Goal: Task Accomplishment & Management: Manage account settings

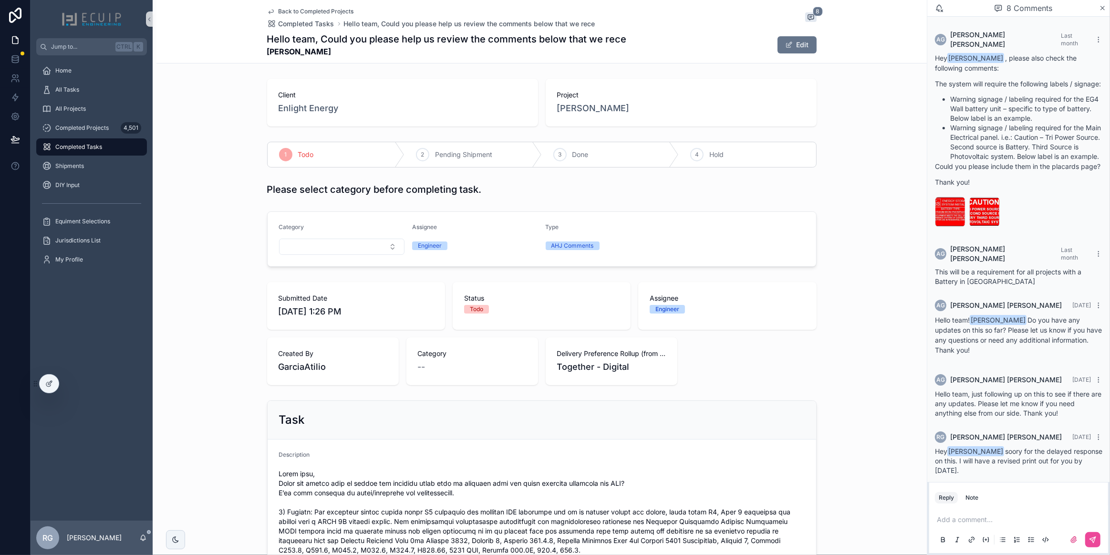
scroll to position [218, 0]
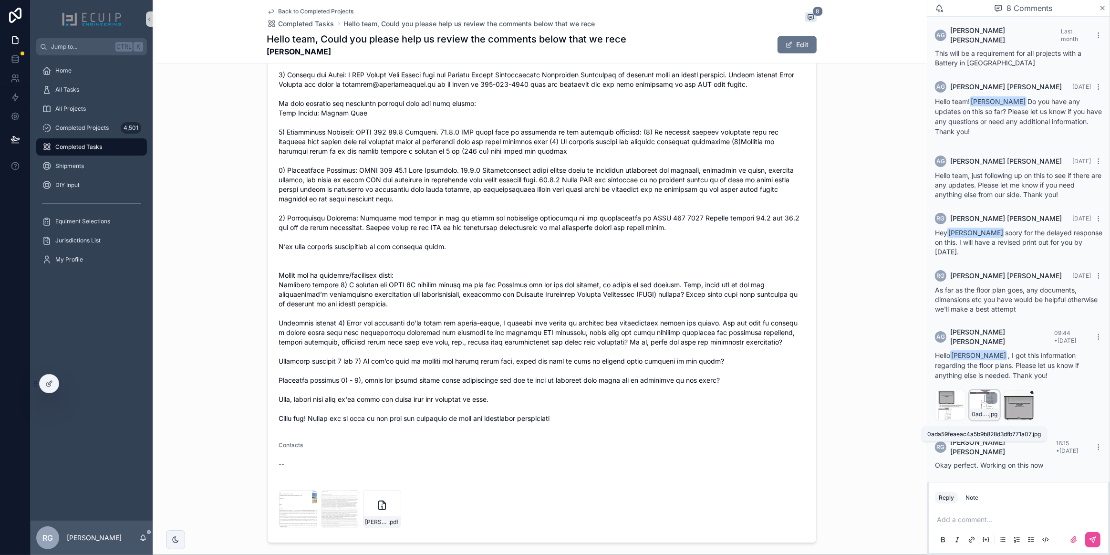
click at [979, 415] on div "0ada59feaeac4a5b9b828d3dfb771a07 .jpg" at bounding box center [985, 413] width 30 height 11
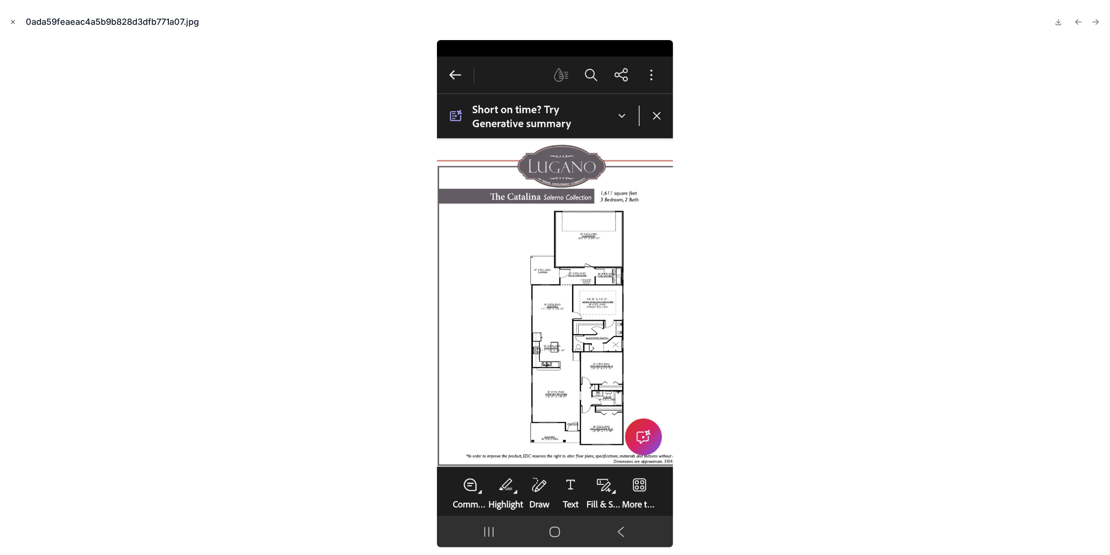
click at [15, 23] on icon "Close modal" at bounding box center [13, 22] width 7 height 7
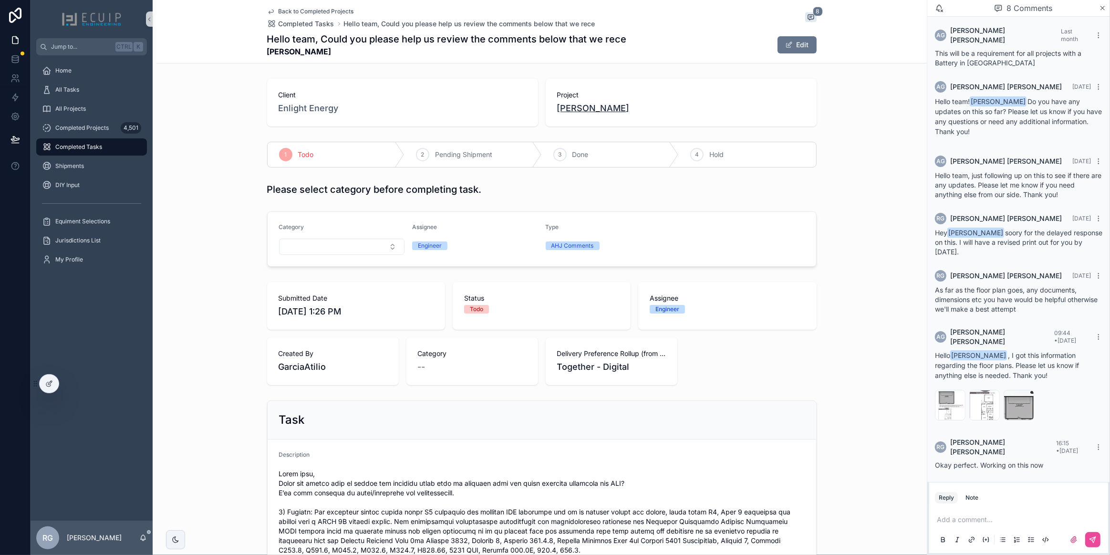
click at [573, 113] on span "[PERSON_NAME]" at bounding box center [593, 108] width 72 height 13
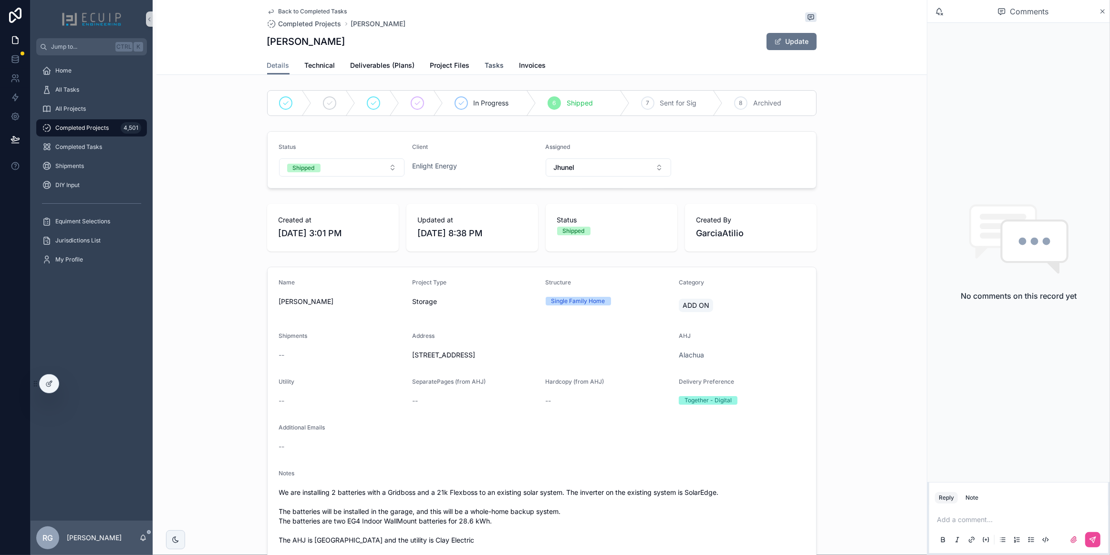
click at [485, 64] on span "Tasks" at bounding box center [494, 66] width 19 height 10
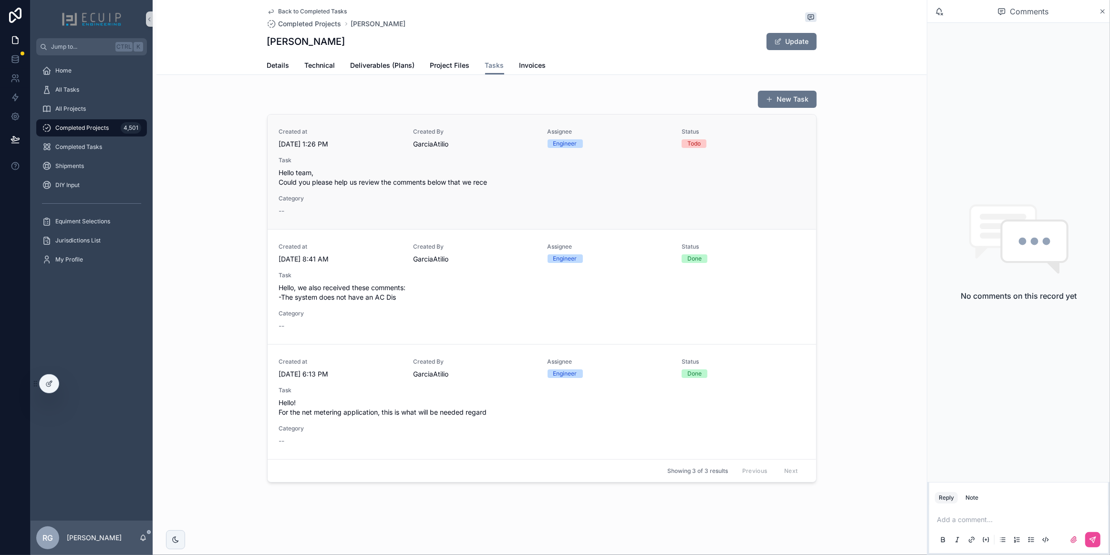
click at [553, 184] on span "Hello team, Could you please help us review the comments below that we rece" at bounding box center [542, 177] width 526 height 19
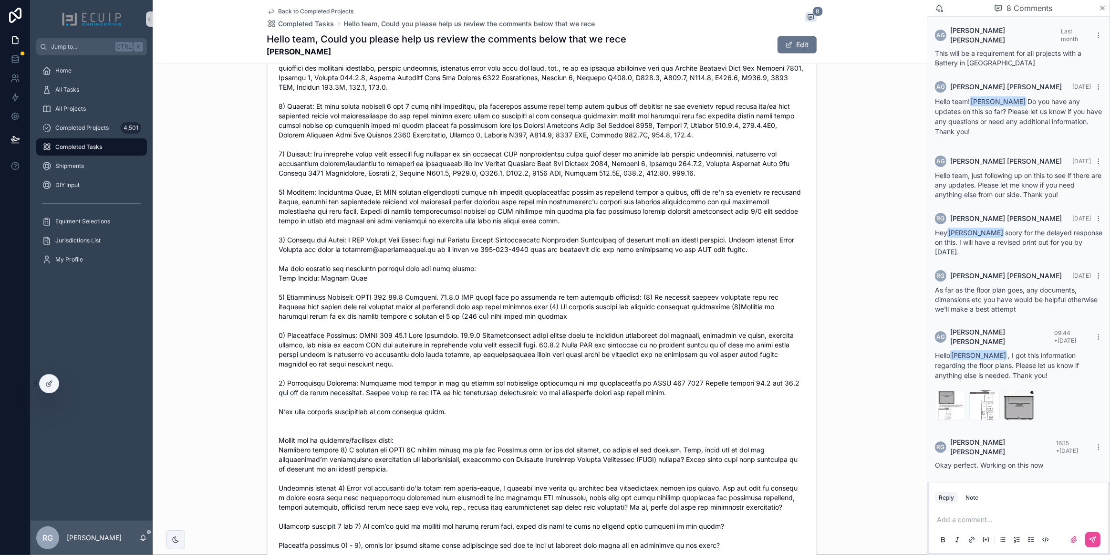
scroll to position [806, 0]
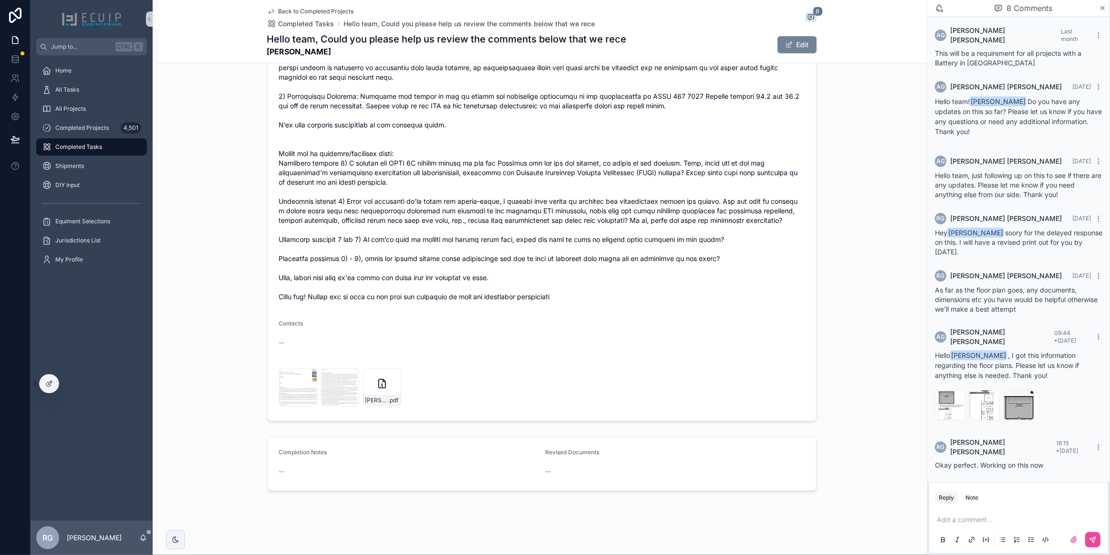
click at [792, 47] on button "Edit" at bounding box center [796, 44] width 39 height 17
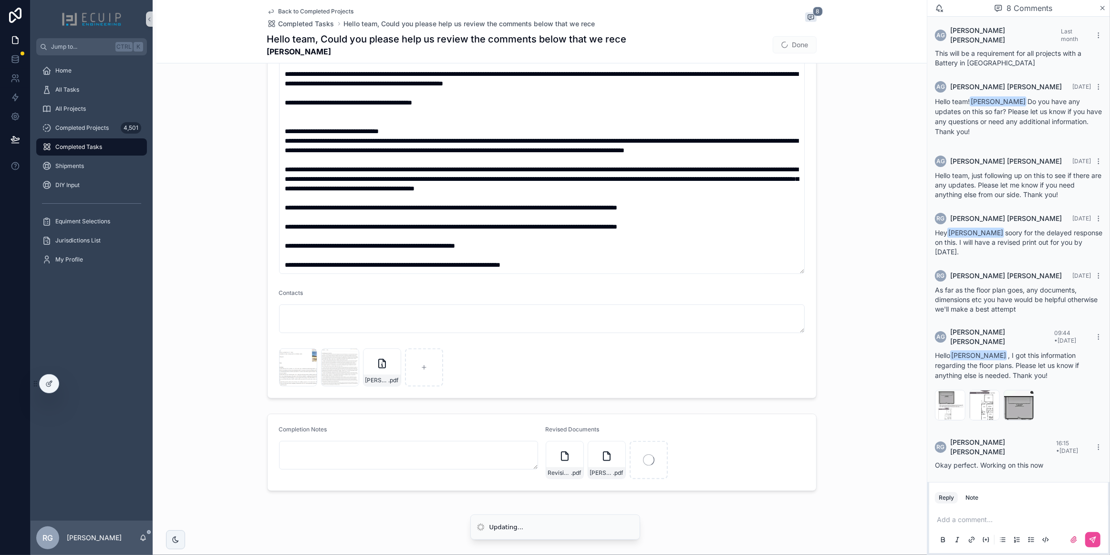
scroll to position [362, 0]
click at [604, 449] on icon "scrollable content" at bounding box center [608, 449] width 8 height 8
click at [625, 430] on icon "scrollable content" at bounding box center [625, 431] width 8 height 8
click at [796, 50] on button "Done" at bounding box center [795, 44] width 44 height 17
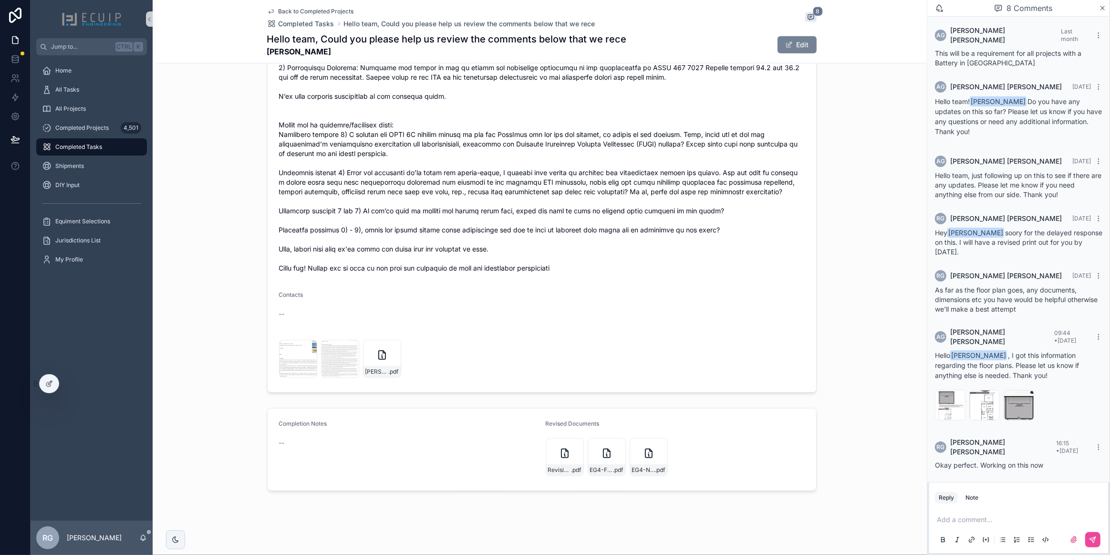
click at [796, 45] on button "Edit" at bounding box center [796, 44] width 39 height 17
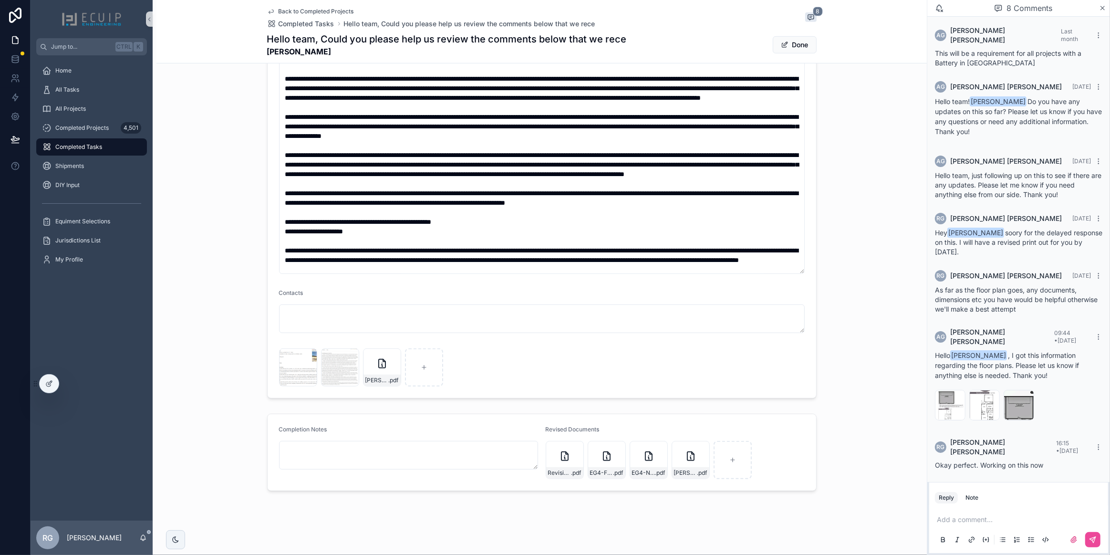
scroll to position [0, 0]
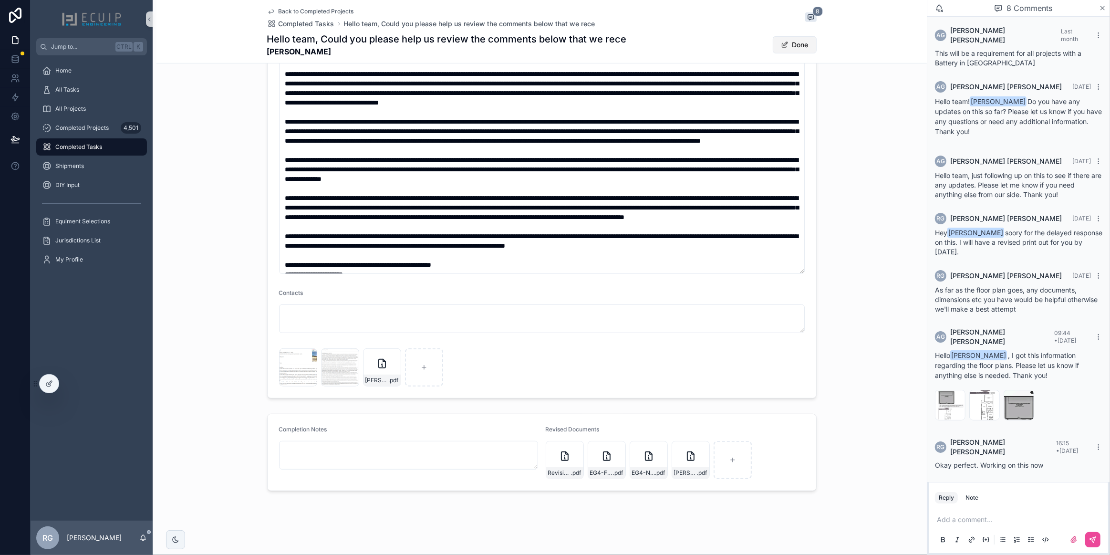
drag, startPoint x: 801, startPoint y: 43, endPoint x: 796, endPoint y: 46, distance: 5.8
click at [801, 43] on button "Done" at bounding box center [795, 44] width 44 height 17
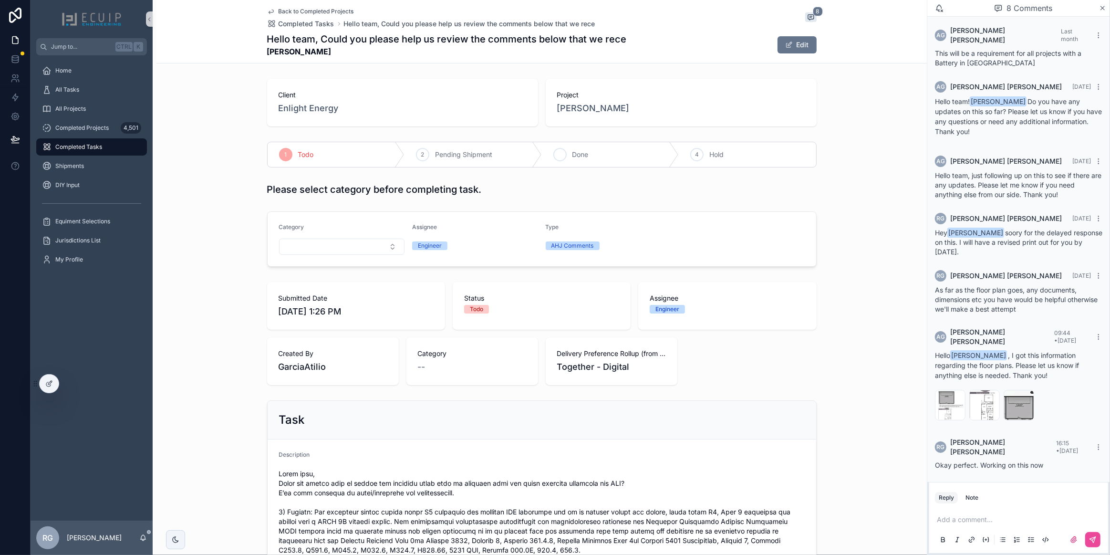
click at [562, 159] on div "3 Done" at bounding box center [610, 154] width 137 height 25
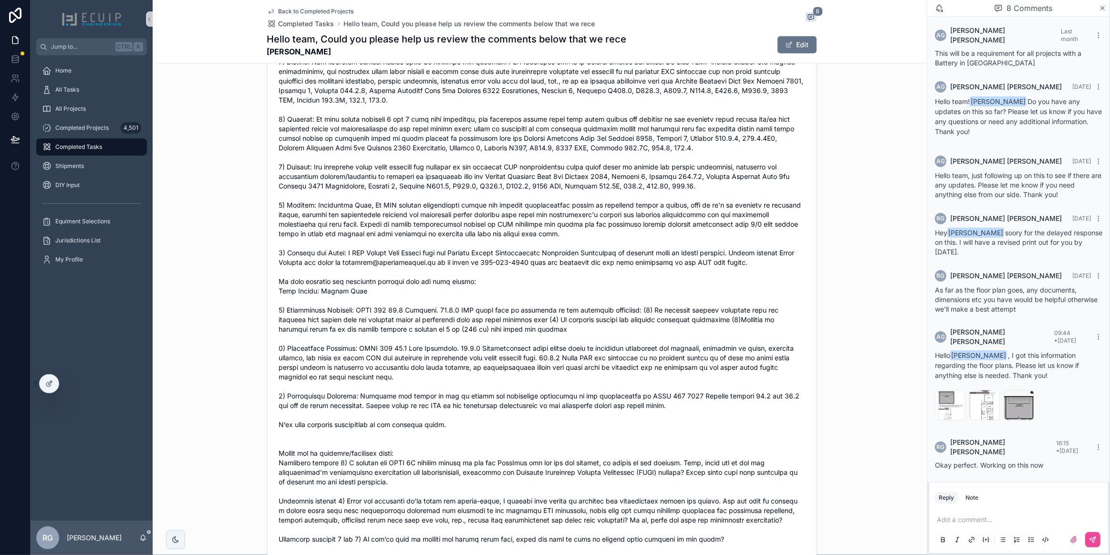
scroll to position [520, 0]
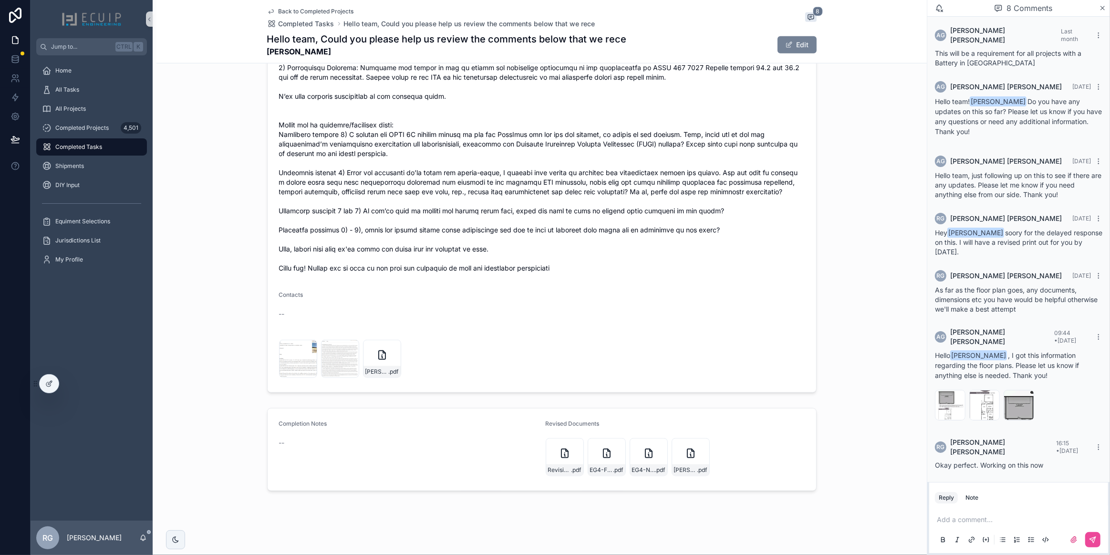
click at [799, 48] on button "Edit" at bounding box center [796, 44] width 39 height 17
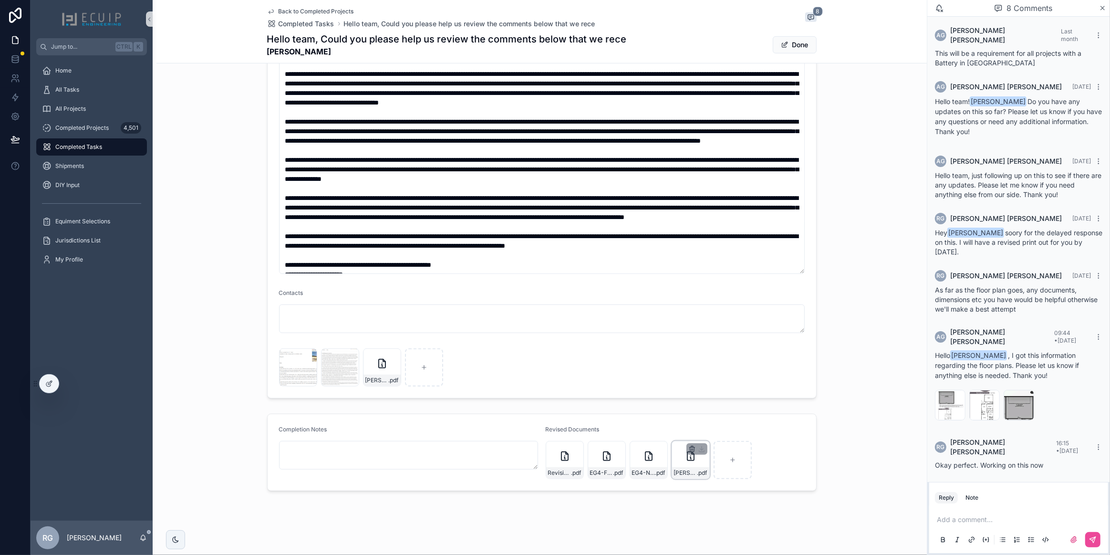
click at [690, 448] on icon "scrollable content" at bounding box center [692, 449] width 8 height 8
click at [706, 429] on icon "scrollable content" at bounding box center [709, 431] width 8 height 8
click at [786, 48] on button "Done" at bounding box center [795, 44] width 44 height 17
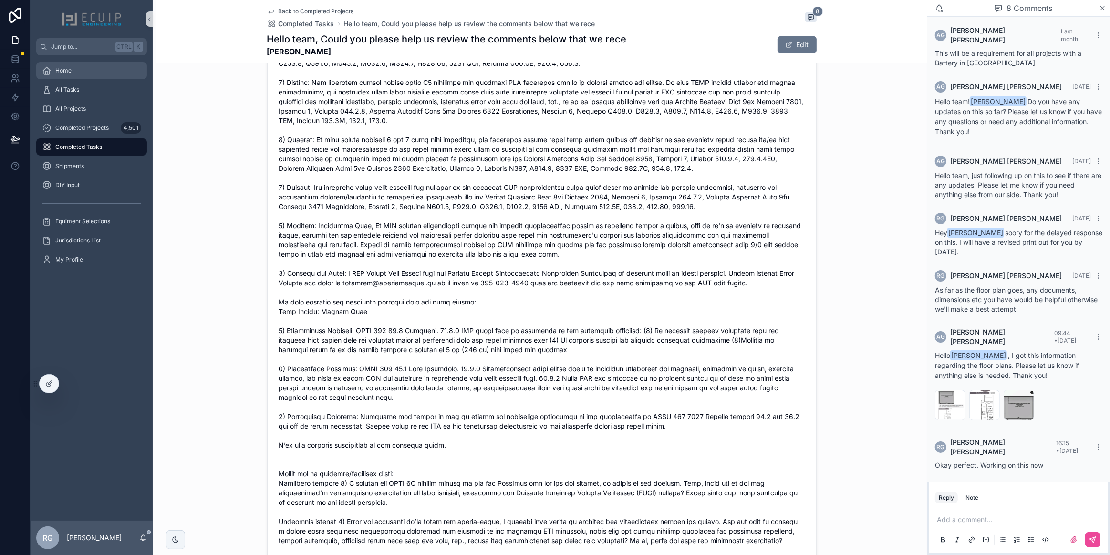
click at [102, 75] on div "Home" at bounding box center [91, 70] width 99 height 15
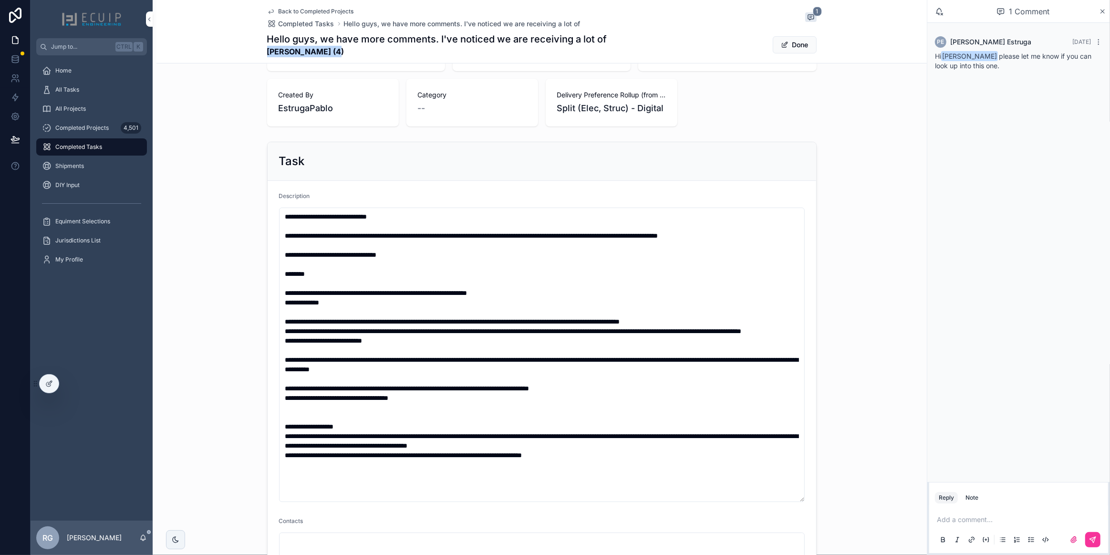
scroll to position [489, 0]
